Goal: Transaction & Acquisition: Purchase product/service

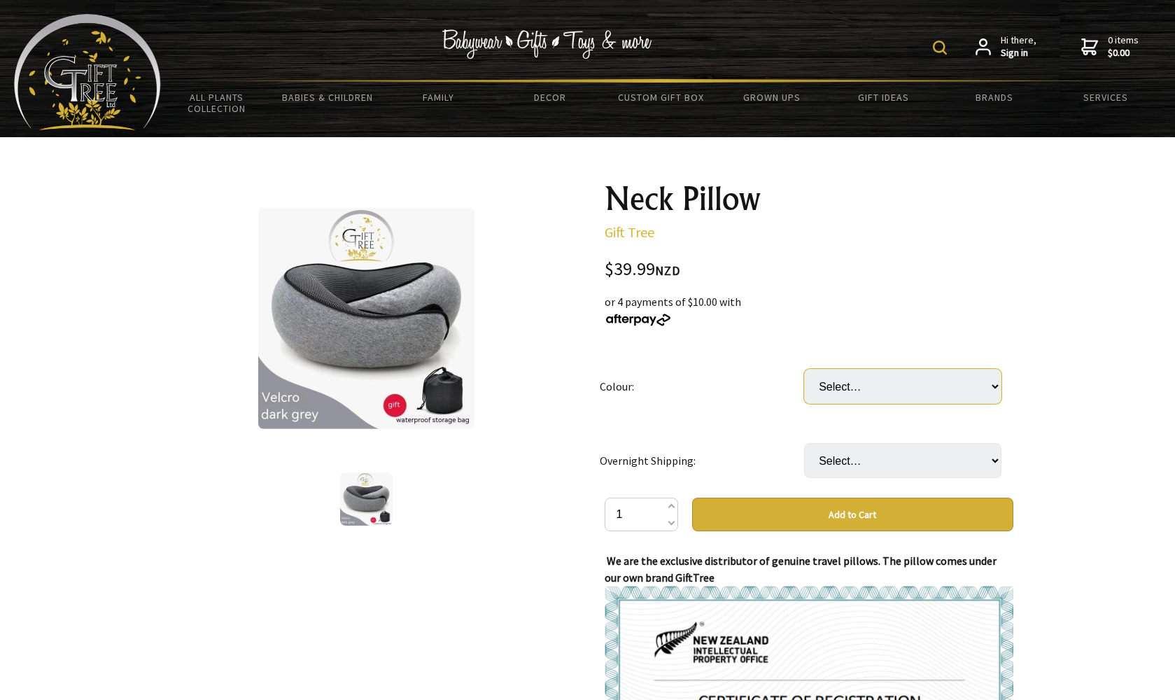
select select "Gray (Most Popular) (Velcro style)"
select select "No"
click at [895, 516] on button "Add to Cart" at bounding box center [852, 515] width 321 height 34
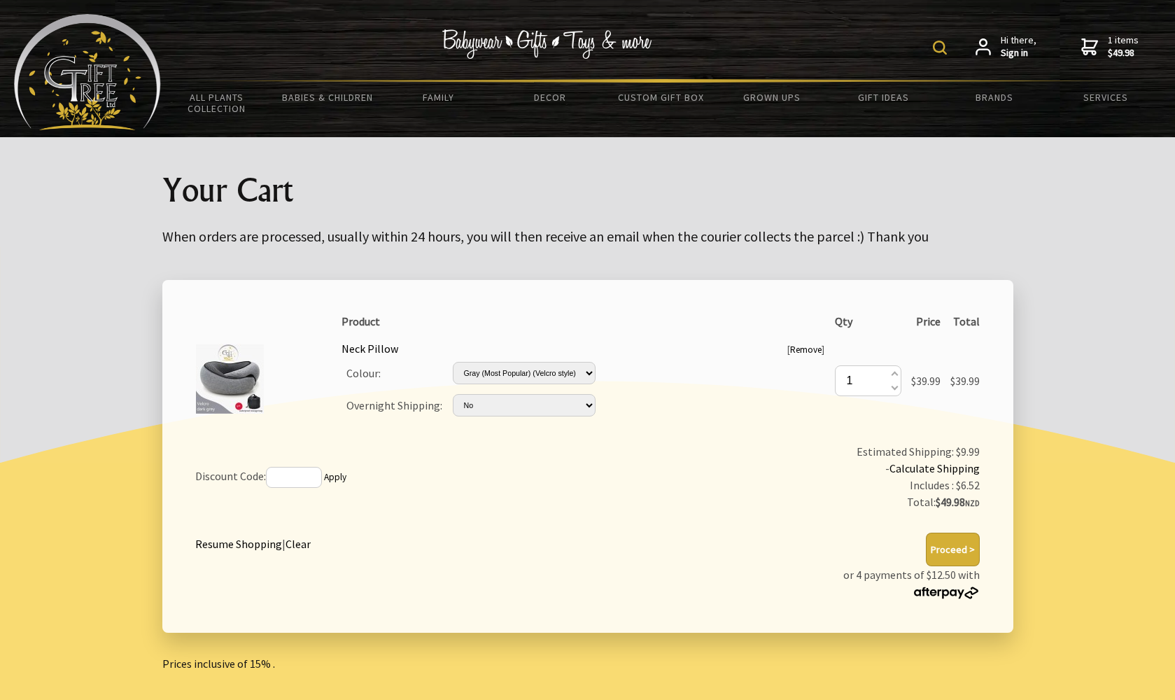
click at [960, 537] on button "Proceed >" at bounding box center [953, 550] width 54 height 34
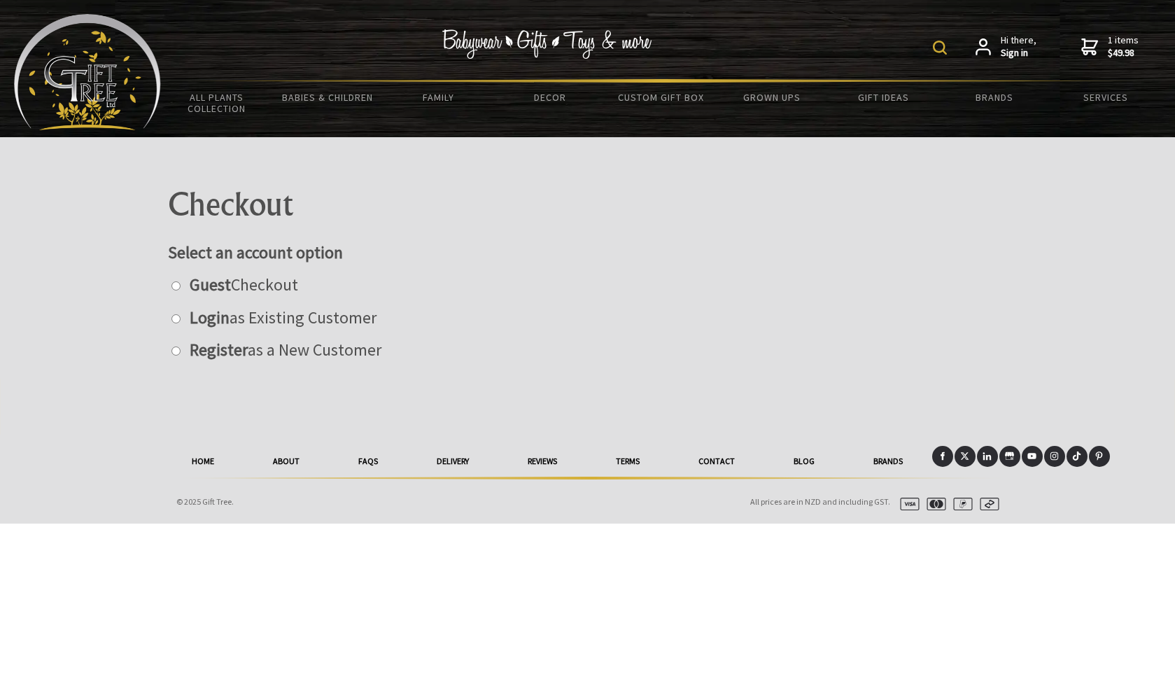
click at [278, 286] on label "Guest Checkout" at bounding box center [240, 285] width 115 height 22
click at [181, 286] on input "radio" at bounding box center [175, 285] width 9 height 9
radio input "true"
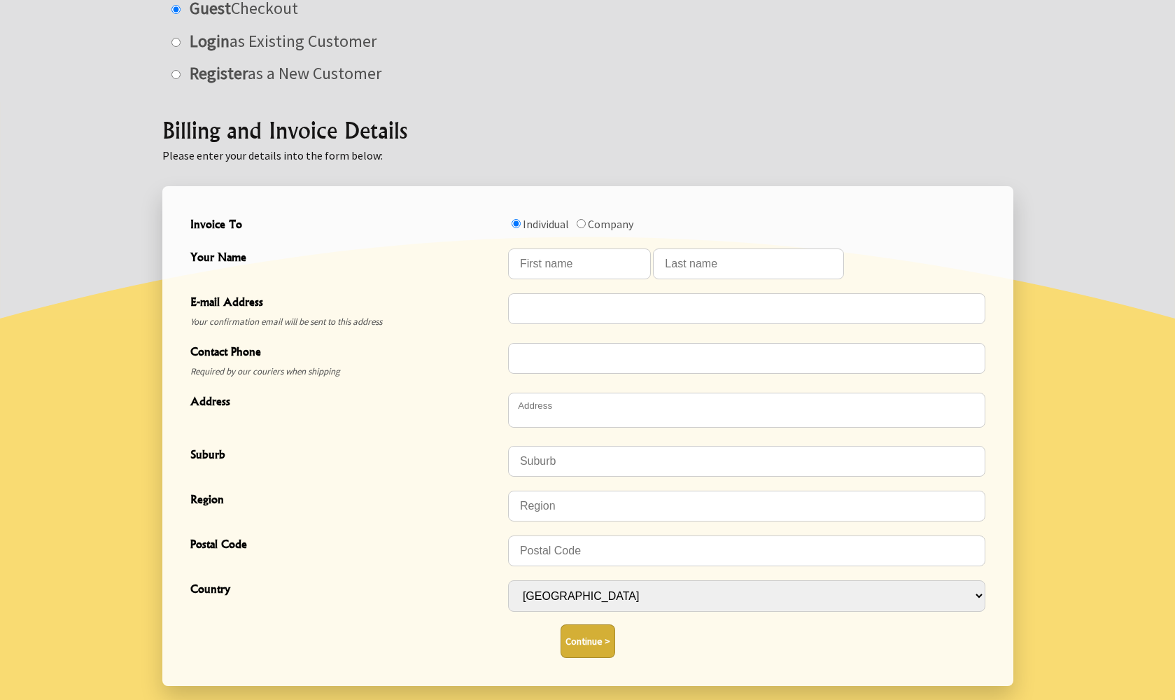
scroll to position [272, 0]
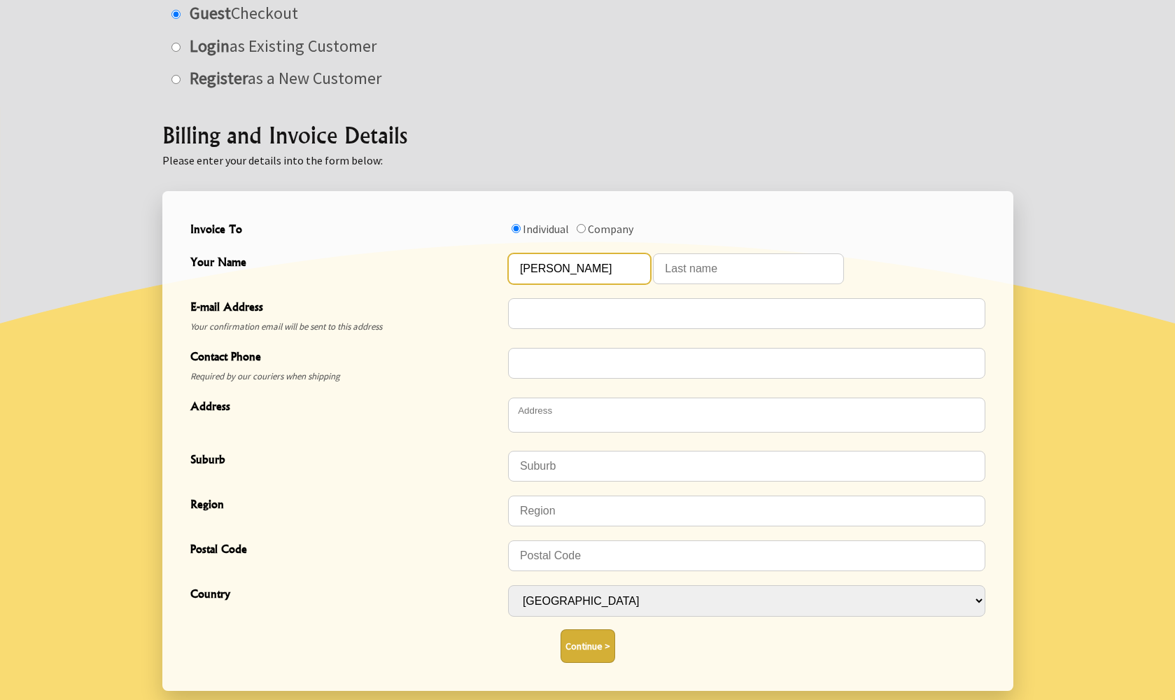
type input "raymund"
type input "LLerin"
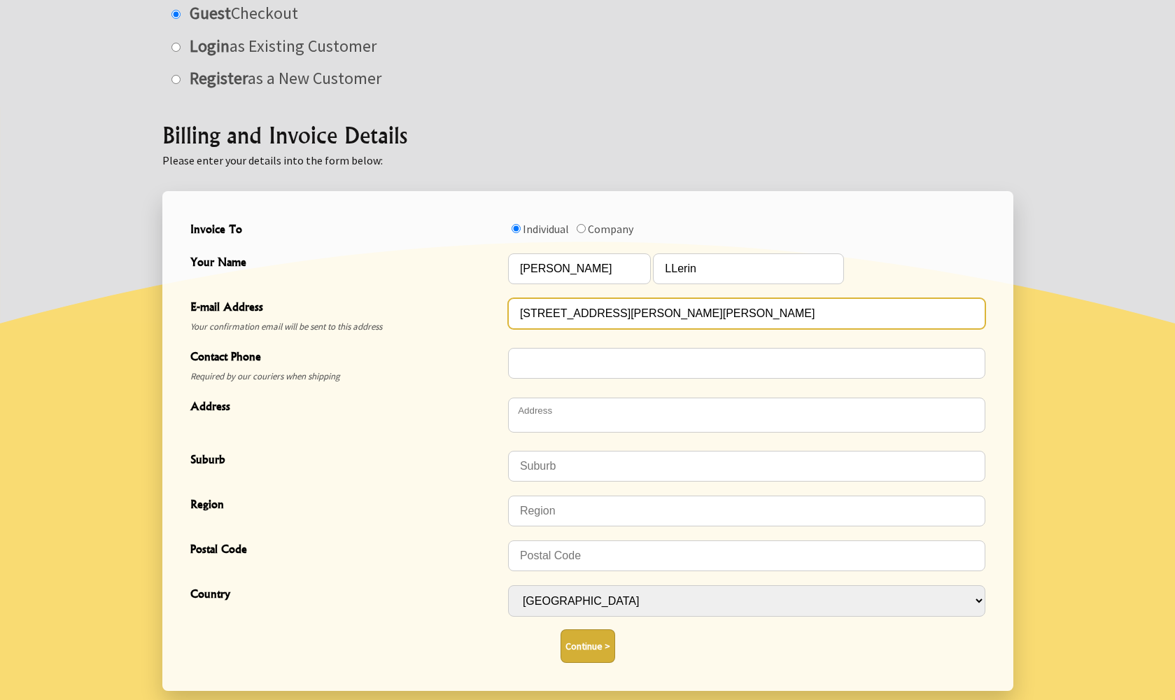
type input "455 fitzgerald road drury 2577"
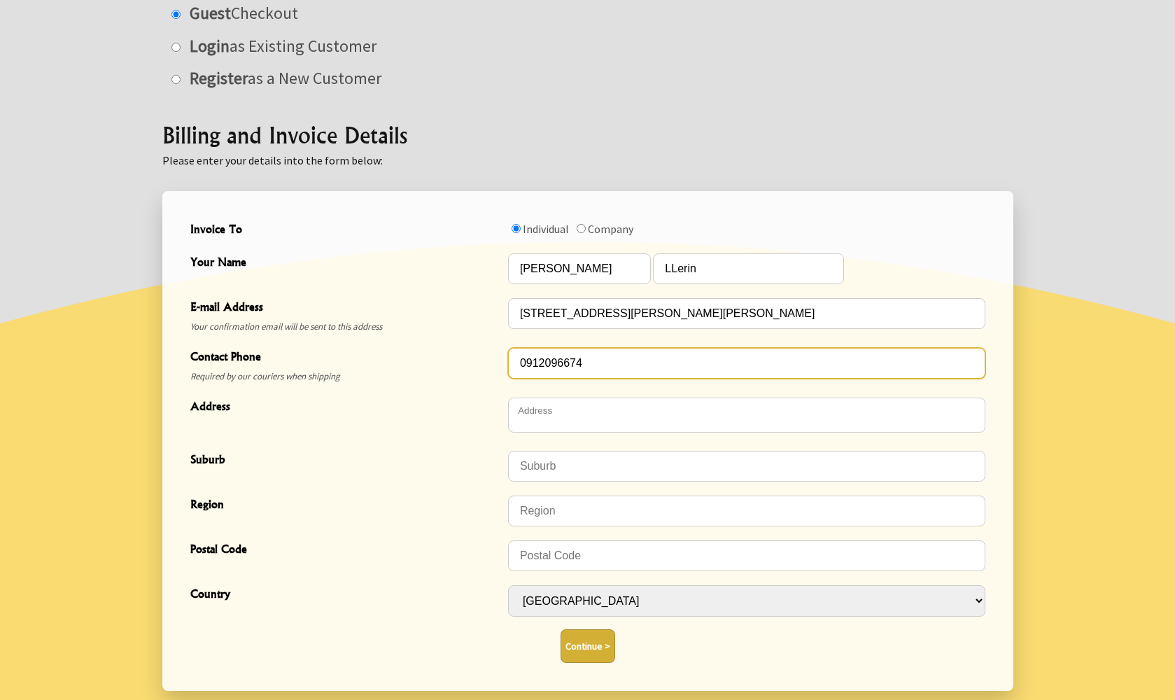
type input "0912096674"
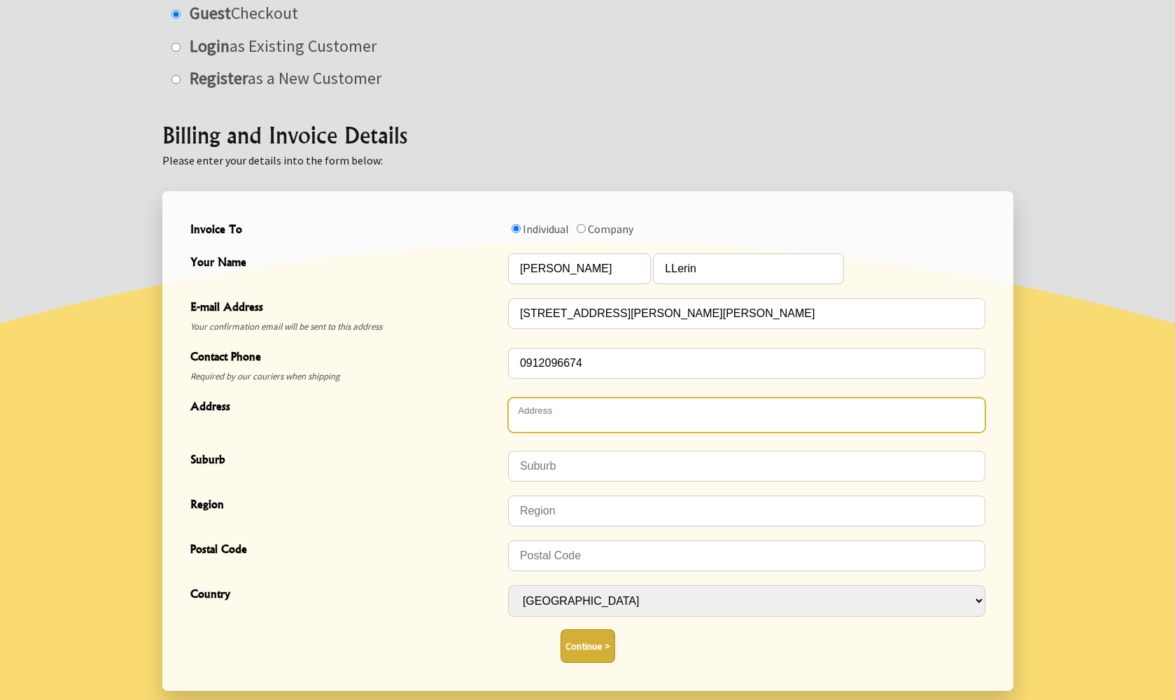
click at [554, 421] on textarea "Address" at bounding box center [746, 415] width 477 height 35
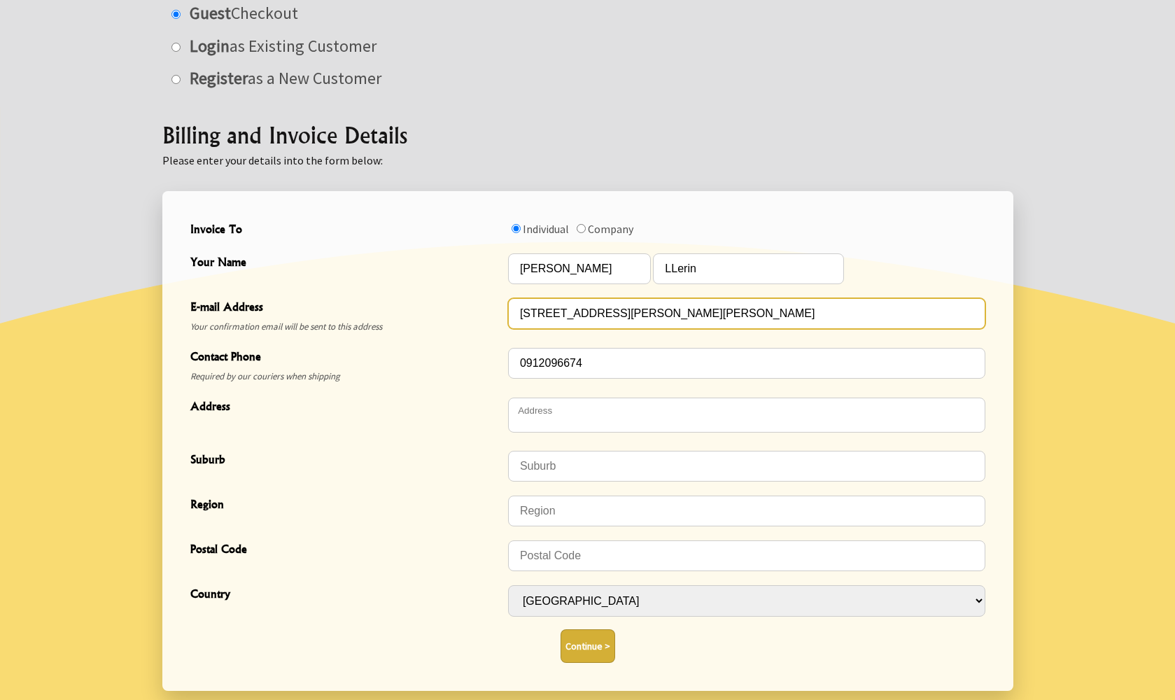
click at [689, 311] on input "455 fitzgerald road drury 2577" at bounding box center [746, 313] width 477 height 31
type input "4"
type input "[EMAIL_ADDRESS][DOMAIN_NAME]"
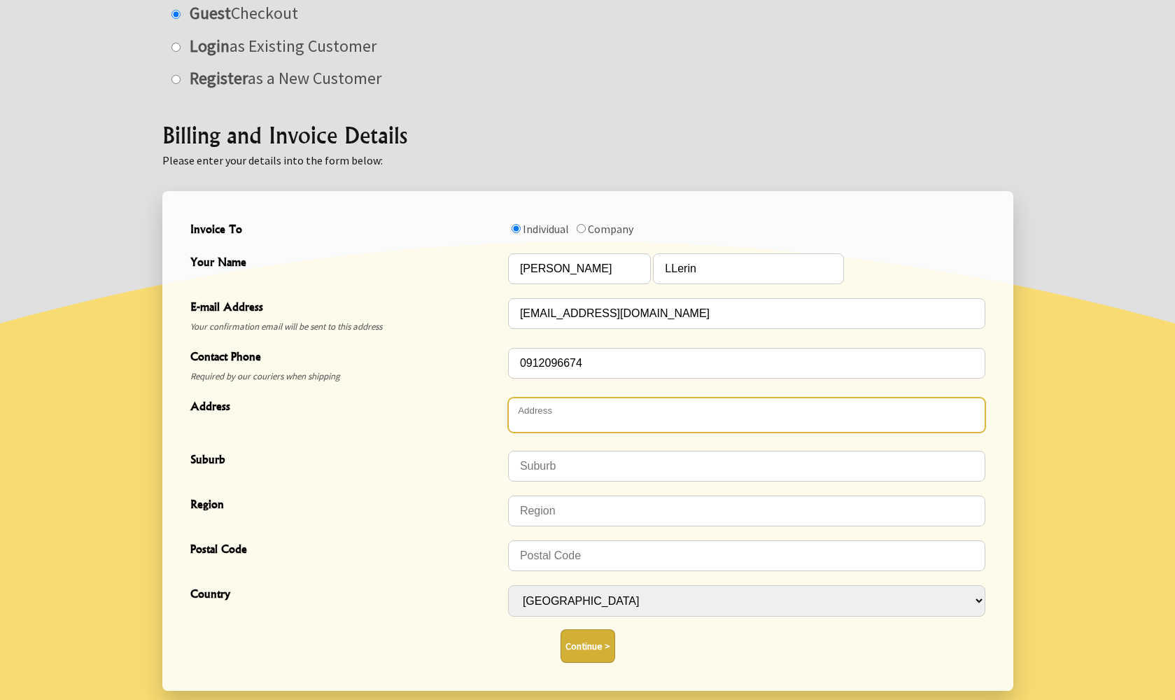
click at [604, 412] on textarea "Address" at bounding box center [746, 415] width 477 height 35
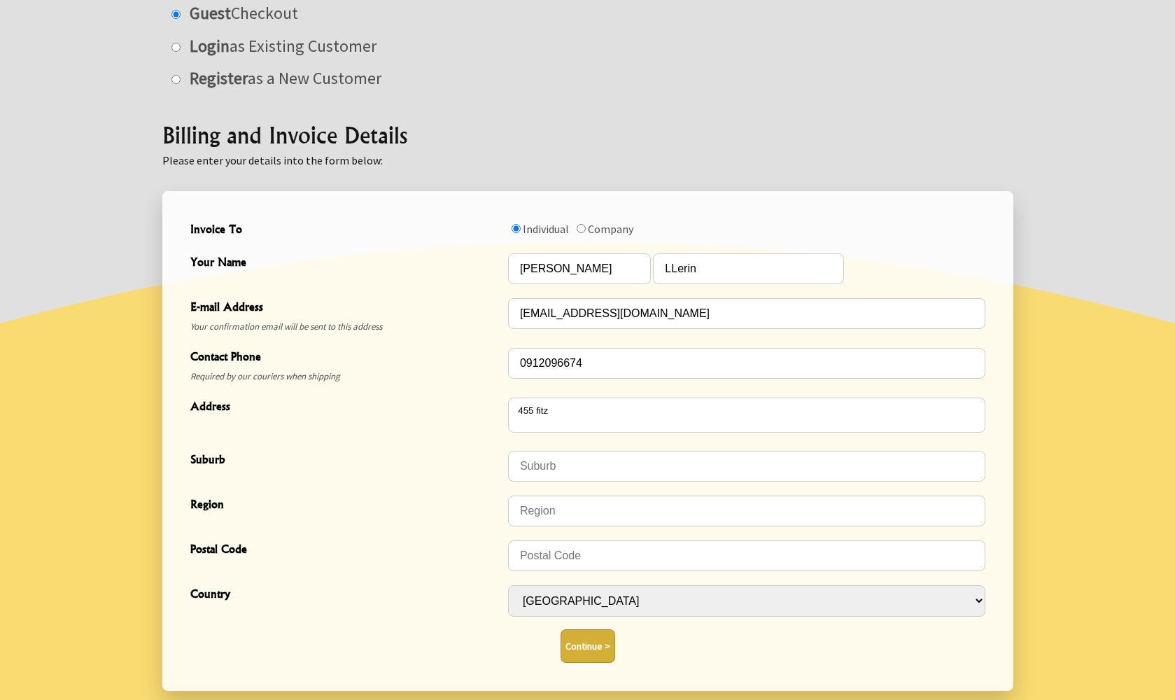
type textarea "[STREET_ADDRESS][PERSON_NAME]"
type input "Drury"
type input "2577"
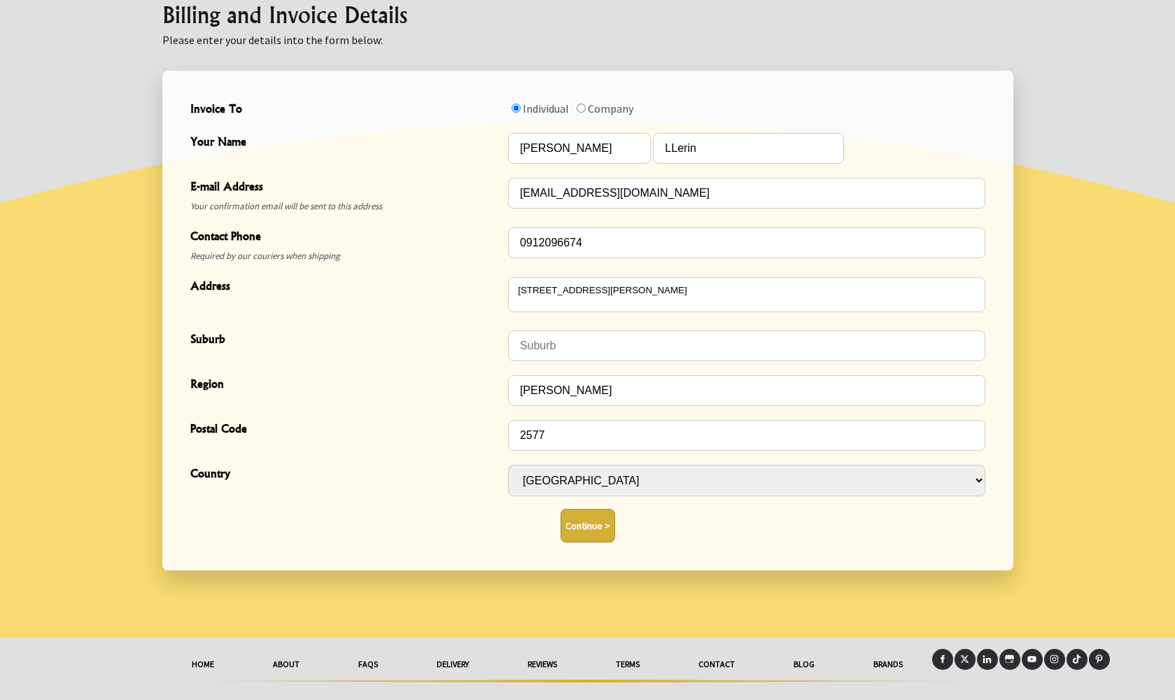
scroll to position [393, 0]
click at [585, 508] on button "Continue >" at bounding box center [588, 525] width 55 height 34
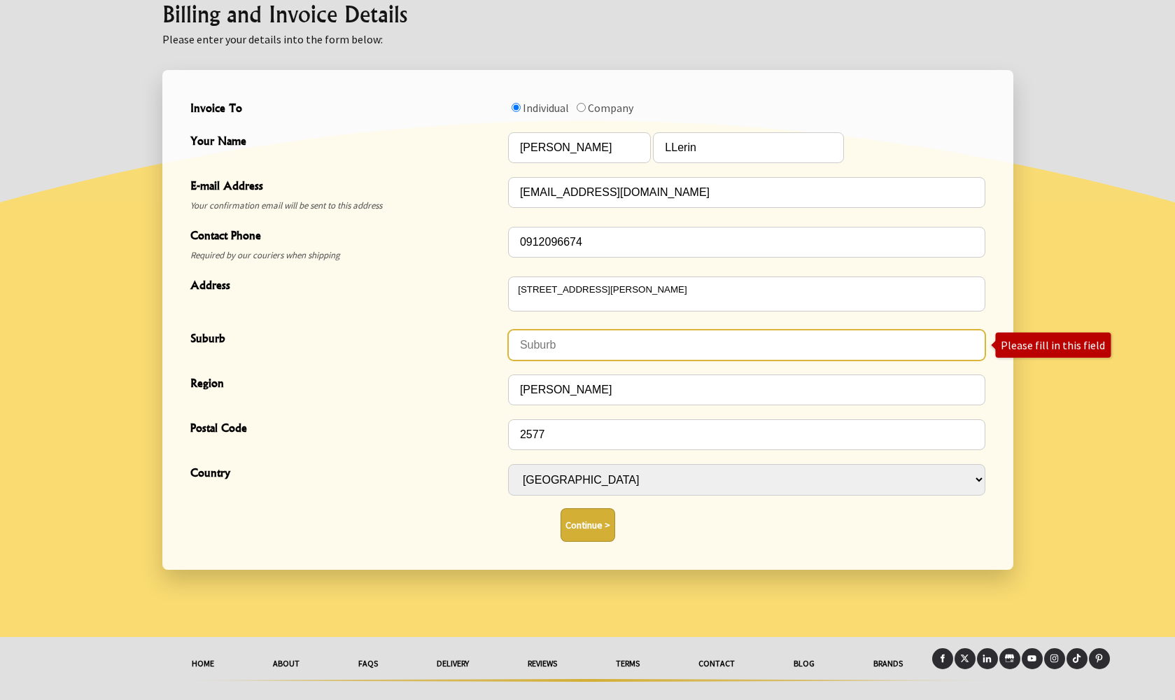
click at [606, 344] on input "Suburb" at bounding box center [746, 345] width 477 height 31
type input "auckland"
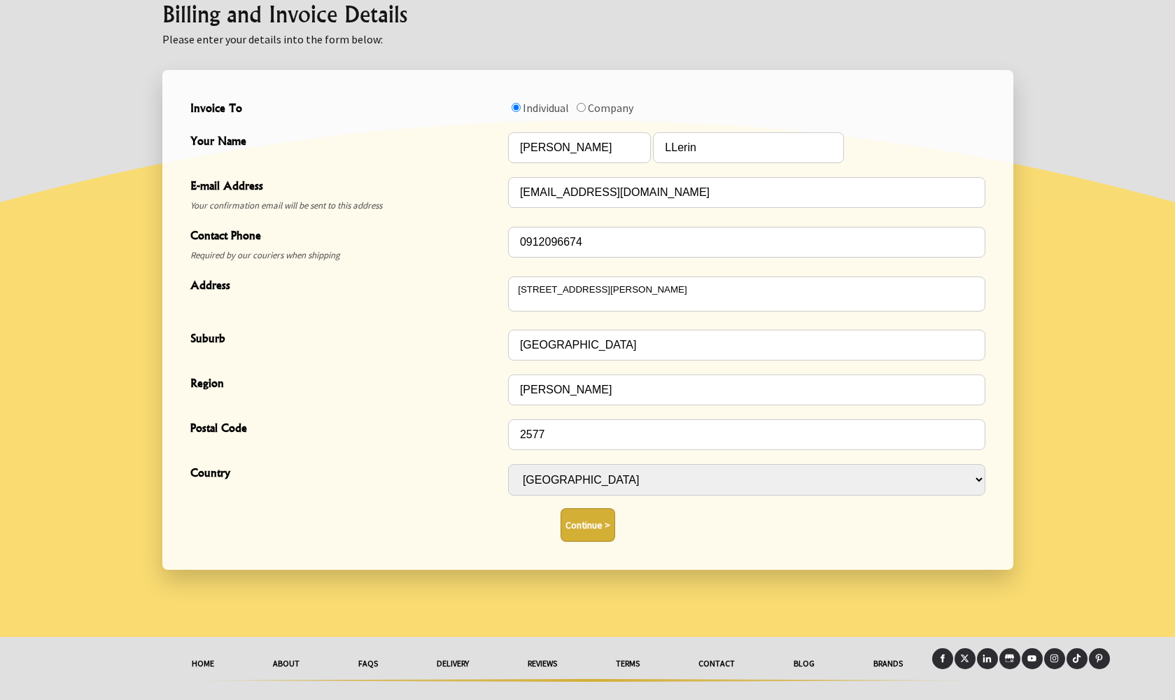
click at [598, 517] on button "Continue >" at bounding box center [588, 525] width 55 height 34
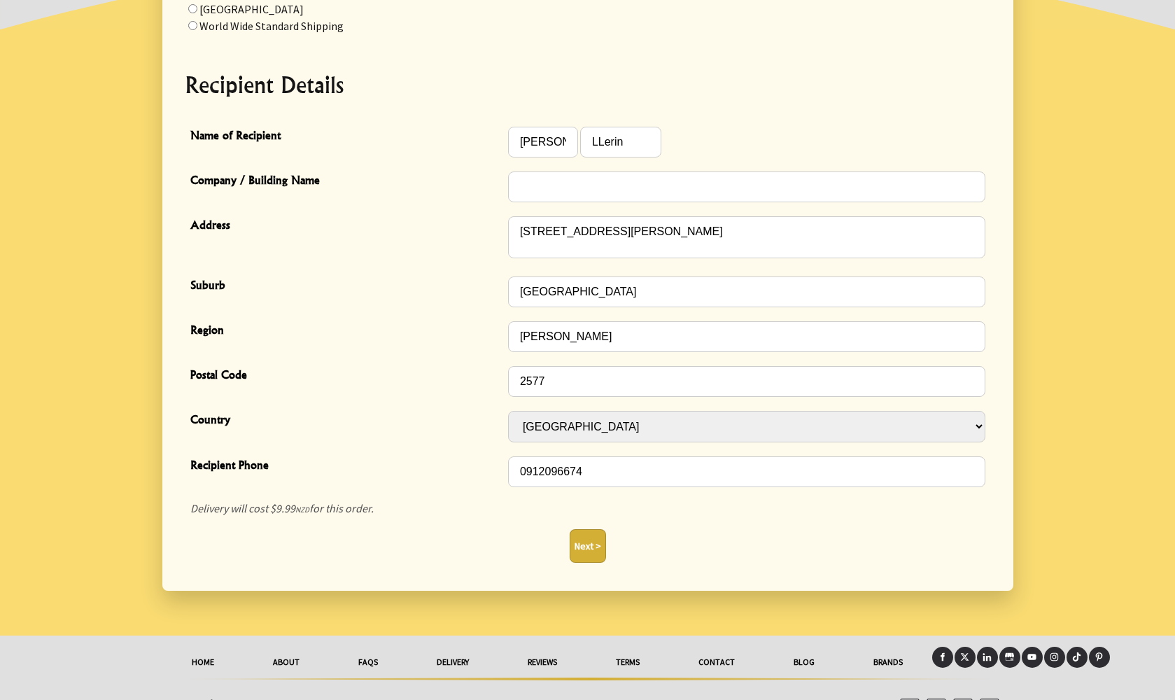
scroll to position [328, 0]
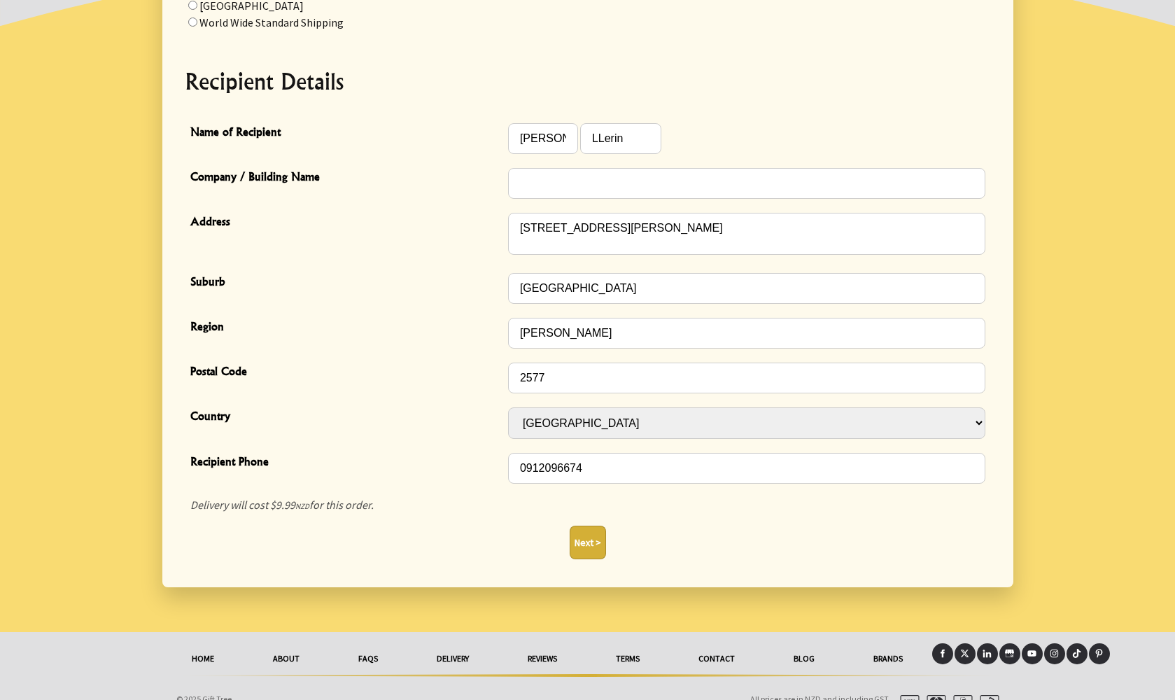
click at [593, 526] on button "Next >" at bounding box center [588, 543] width 36 height 34
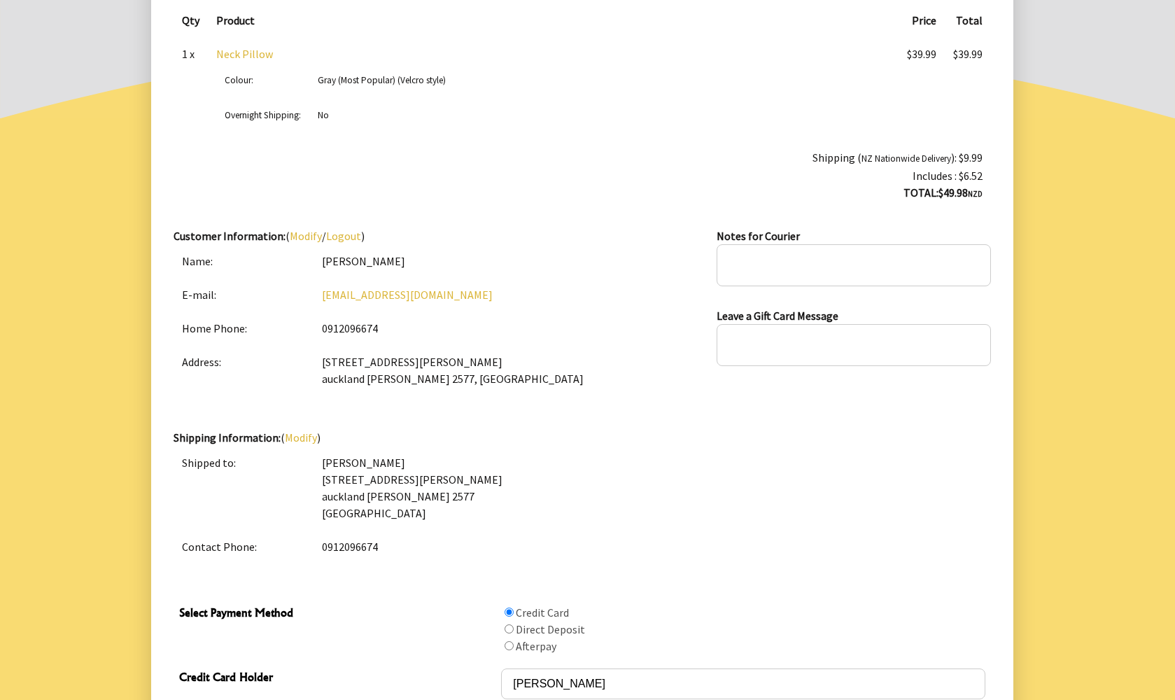
scroll to position [236, 0]
click at [770, 271] on textarea at bounding box center [854, 265] width 274 height 42
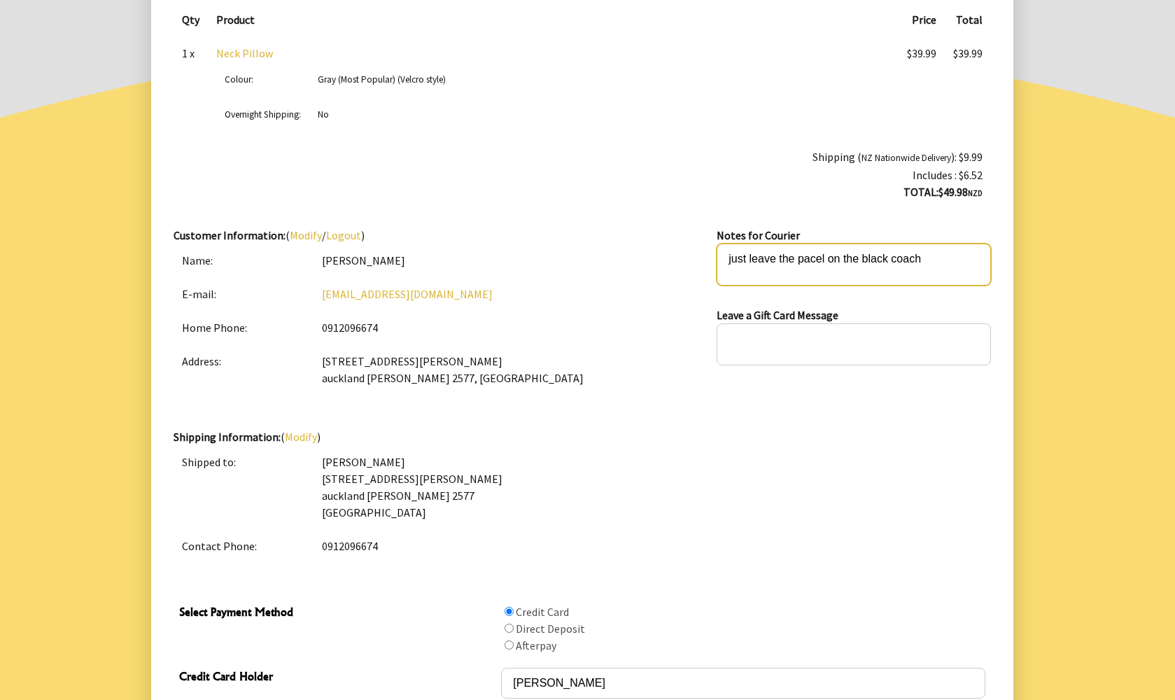
click at [907, 261] on textarea "just leave the pacel on the black coach" at bounding box center [854, 265] width 274 height 42
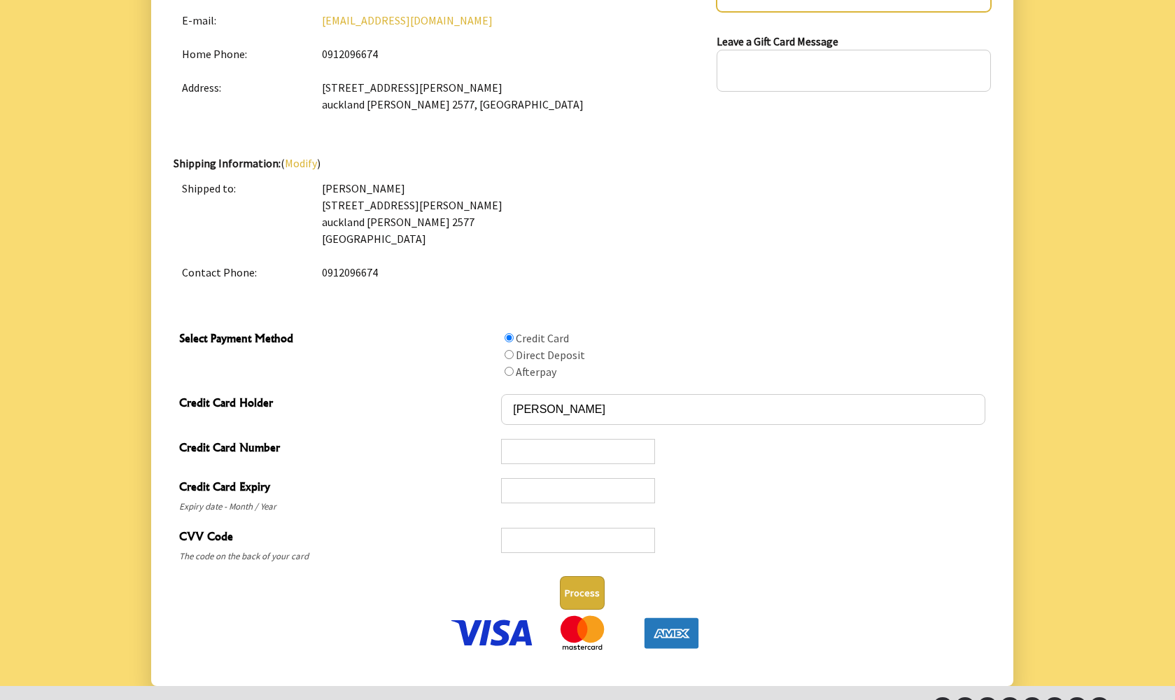
scroll to position [512, 0]
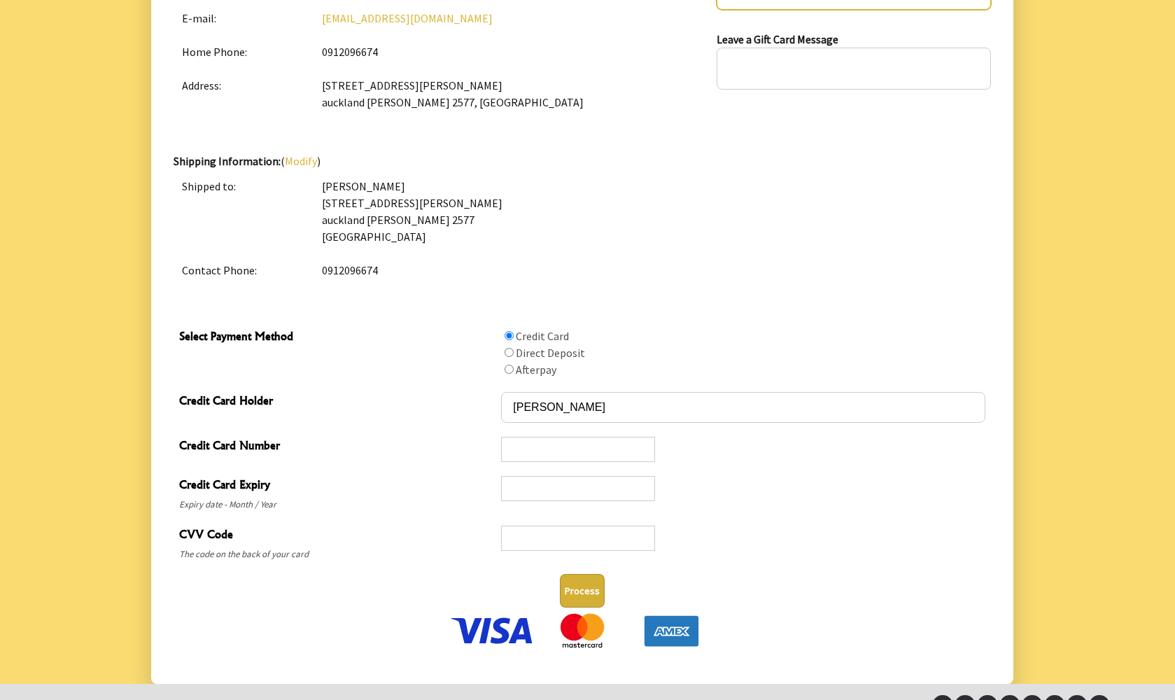
type textarea "Just leave the package on the black couch"
click at [510, 372] on input "Select Payment Method" at bounding box center [509, 369] width 9 height 9
radio input "true"
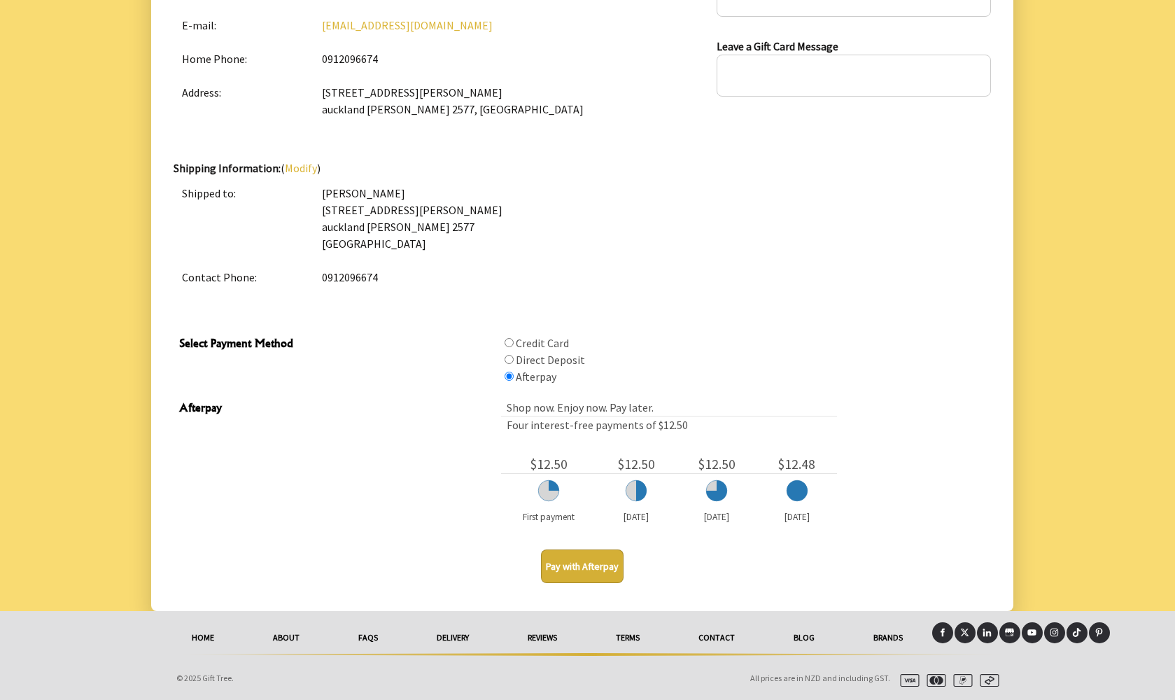
click at [587, 568] on button "Pay with Afterpay" at bounding box center [582, 566] width 83 height 34
